Goal: Information Seeking & Learning: Learn about a topic

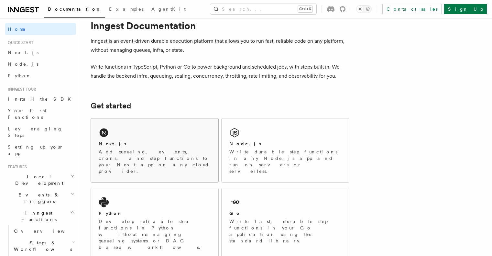
scroll to position [65, 0]
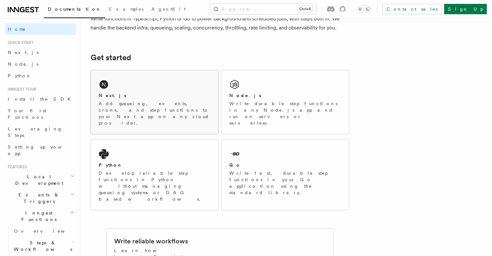
click at [183, 95] on div "Next.js" at bounding box center [155, 95] width 112 height 7
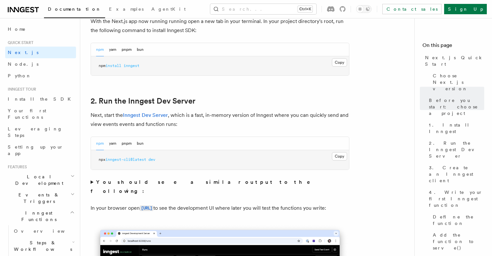
scroll to position [453, 0]
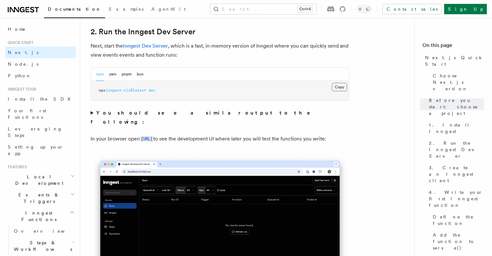
click at [337, 86] on button "Copy Copied" at bounding box center [339, 87] width 15 height 8
click at [277, 43] on p "Next, start the Inngest Dev Server , which is a fast, in-memory version of Inng…" at bounding box center [220, 50] width 259 height 18
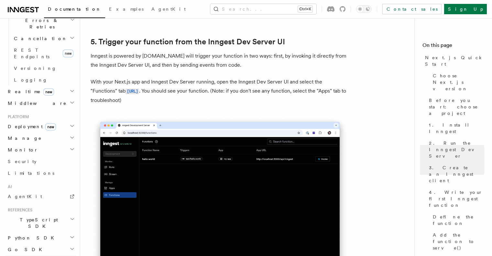
scroll to position [259, 0]
click at [70, 216] on icon "button" at bounding box center [72, 218] width 5 height 5
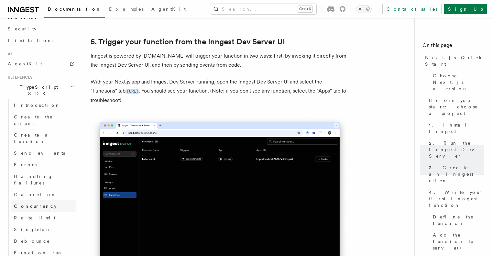
scroll to position [356, 0]
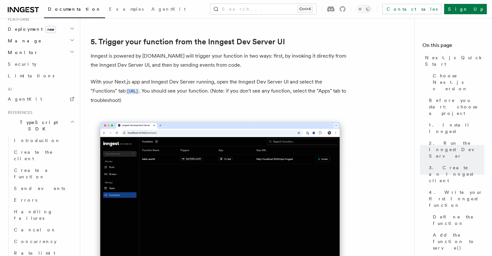
click at [70, 119] on icon "button" at bounding box center [72, 121] width 5 height 5
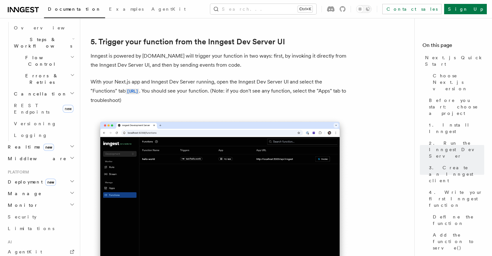
scroll to position [113, 0]
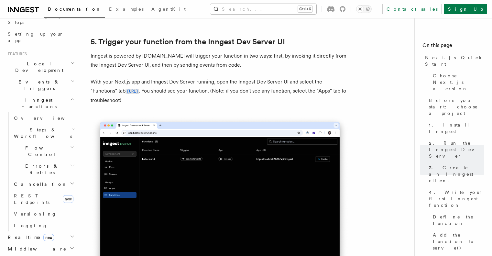
click at [300, 8] on button "Search... Ctrl+K" at bounding box center [263, 9] width 106 height 10
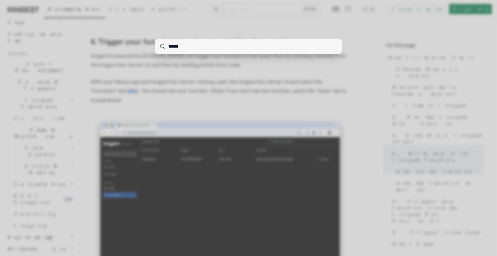
type input "*******"
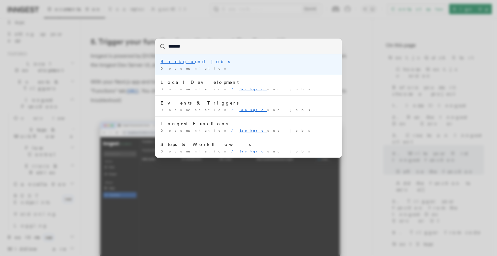
click at [185, 59] on div "Backgro und jobs" at bounding box center [248, 61] width 176 height 6
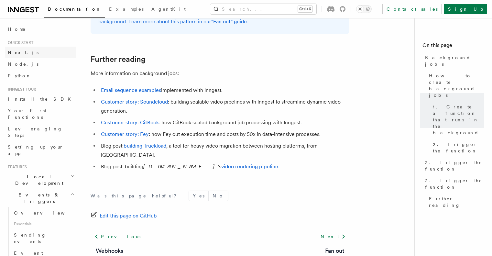
click at [24, 48] on link "Next.js" at bounding box center [40, 53] width 71 height 12
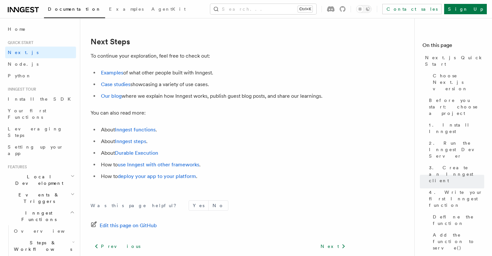
scroll to position [4042, 0]
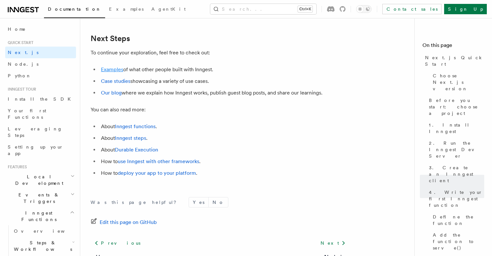
click at [122, 72] on link "Examples" at bounding box center [112, 69] width 22 height 6
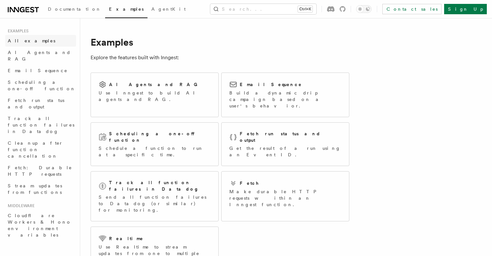
click at [27, 41] on span "All examples" at bounding box center [32, 40] width 48 height 5
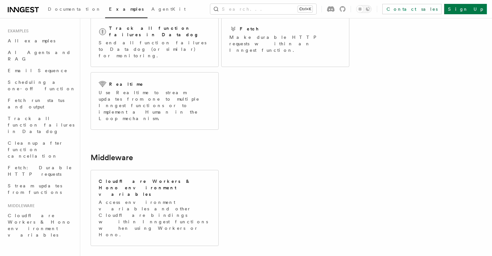
scroll to position [25, 0]
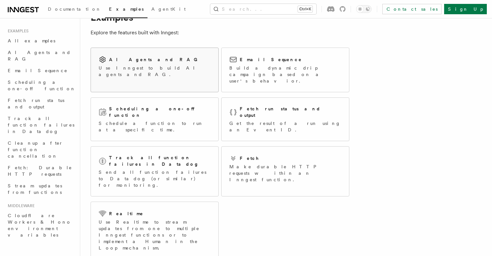
click at [130, 80] on link "AI Agents and RAG Use Inngest to build AI agents and RAG." at bounding box center [155, 70] width 128 height 45
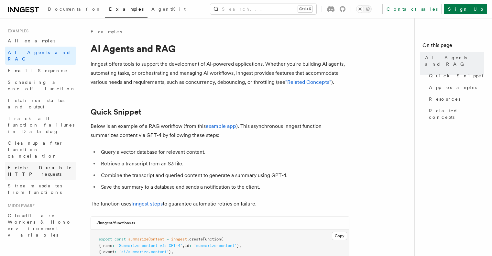
click at [60, 164] on span "Fetch: Durable HTTP requests" at bounding box center [42, 170] width 68 height 13
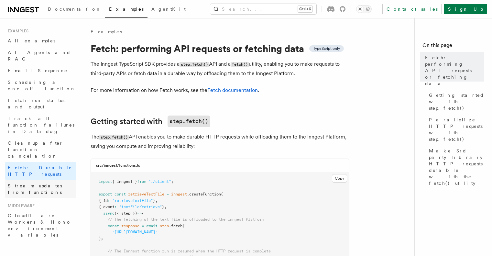
click at [55, 183] on span "Stream updates from functions" at bounding box center [35, 189] width 54 height 12
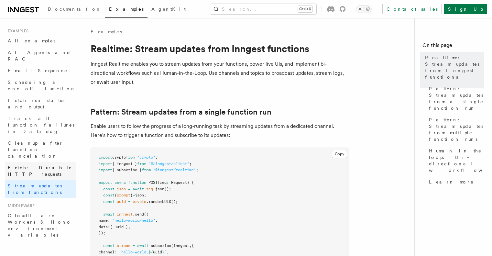
click at [40, 165] on span "Fetch: Durable HTTP requests" at bounding box center [40, 171] width 64 height 12
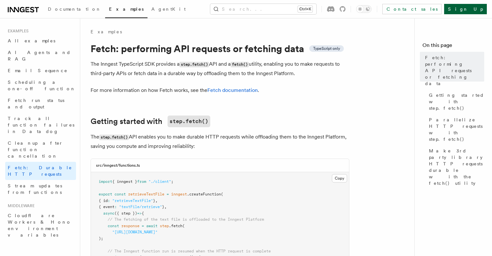
click at [472, 11] on link "Sign Up" at bounding box center [465, 9] width 43 height 10
